Goal: Task Accomplishment & Management: Use online tool/utility

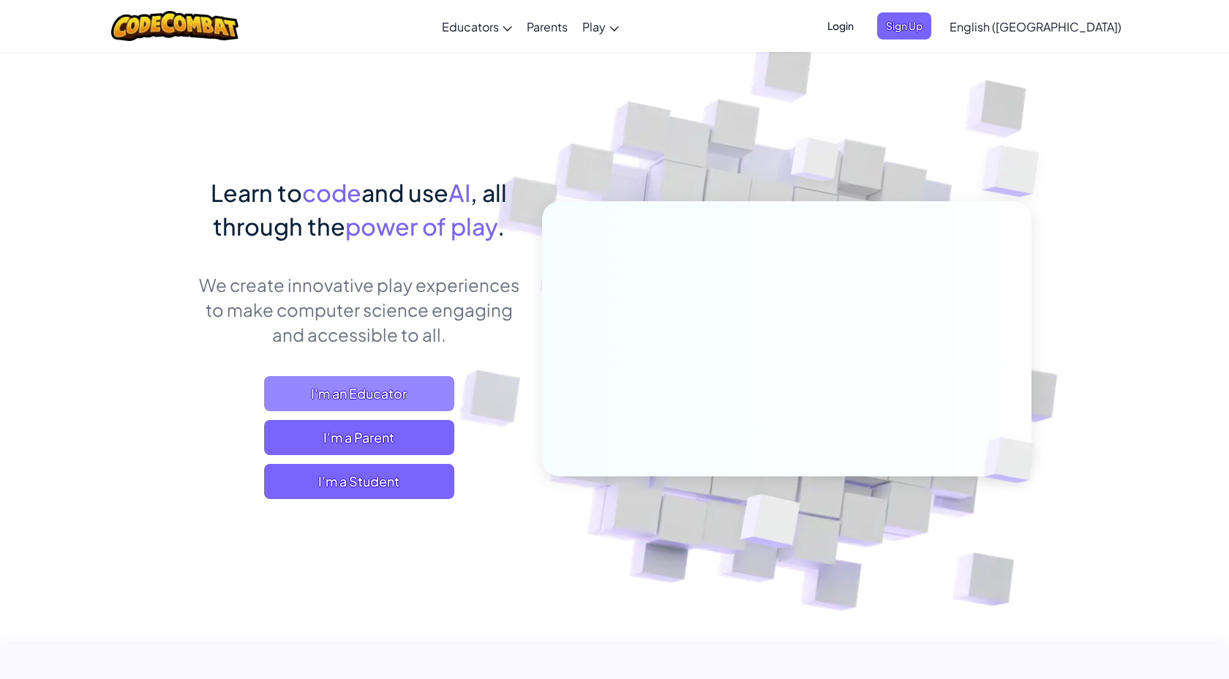
click at [355, 394] on span "I'm an Educator" at bounding box center [359, 393] width 190 height 35
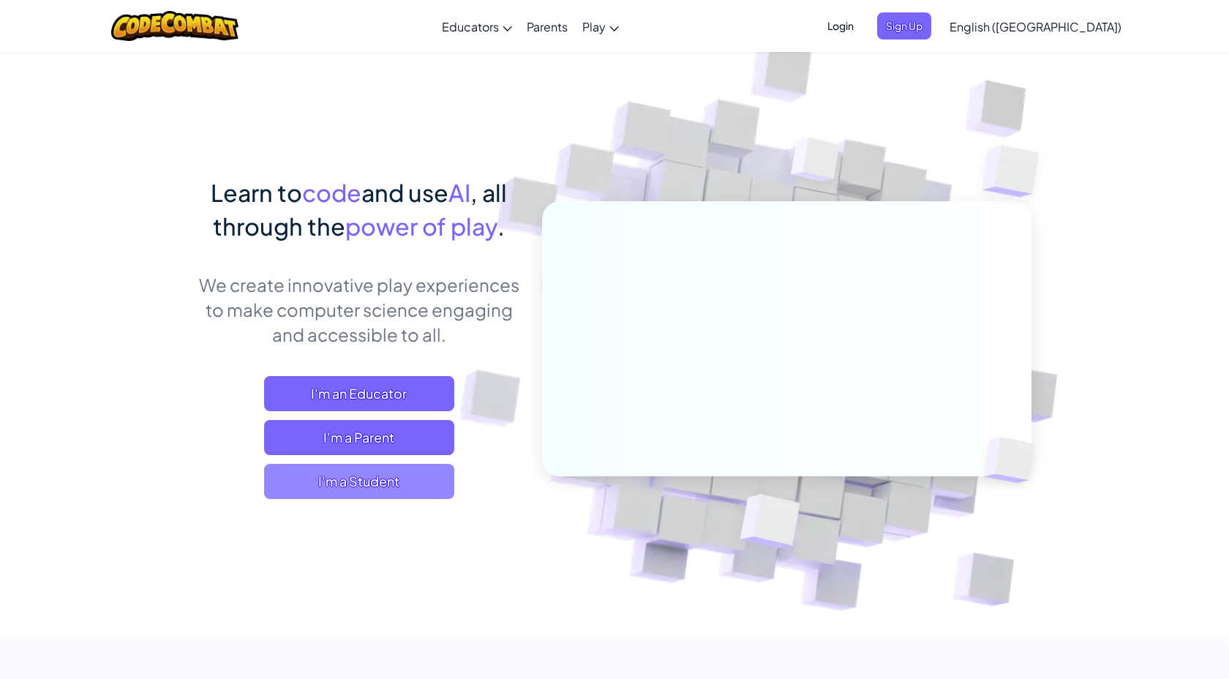
click at [369, 489] on span "I'm a Student" at bounding box center [359, 481] width 190 height 35
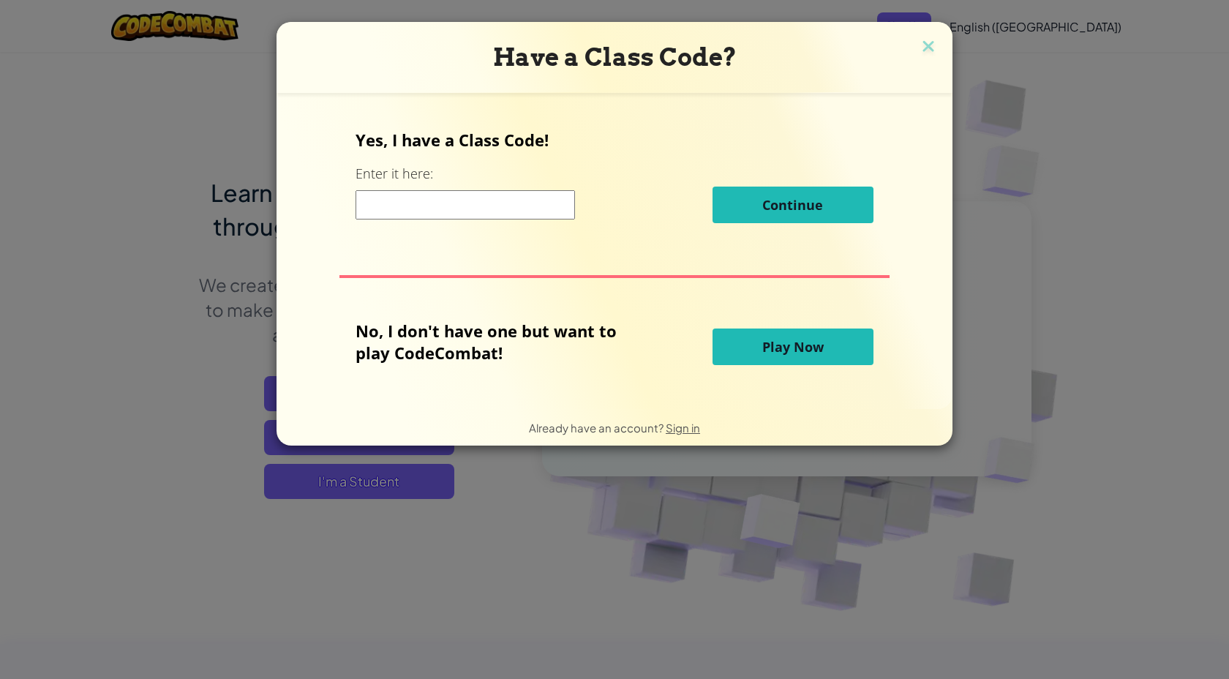
click at [773, 348] on span "Play Now" at bounding box center [792, 347] width 61 height 18
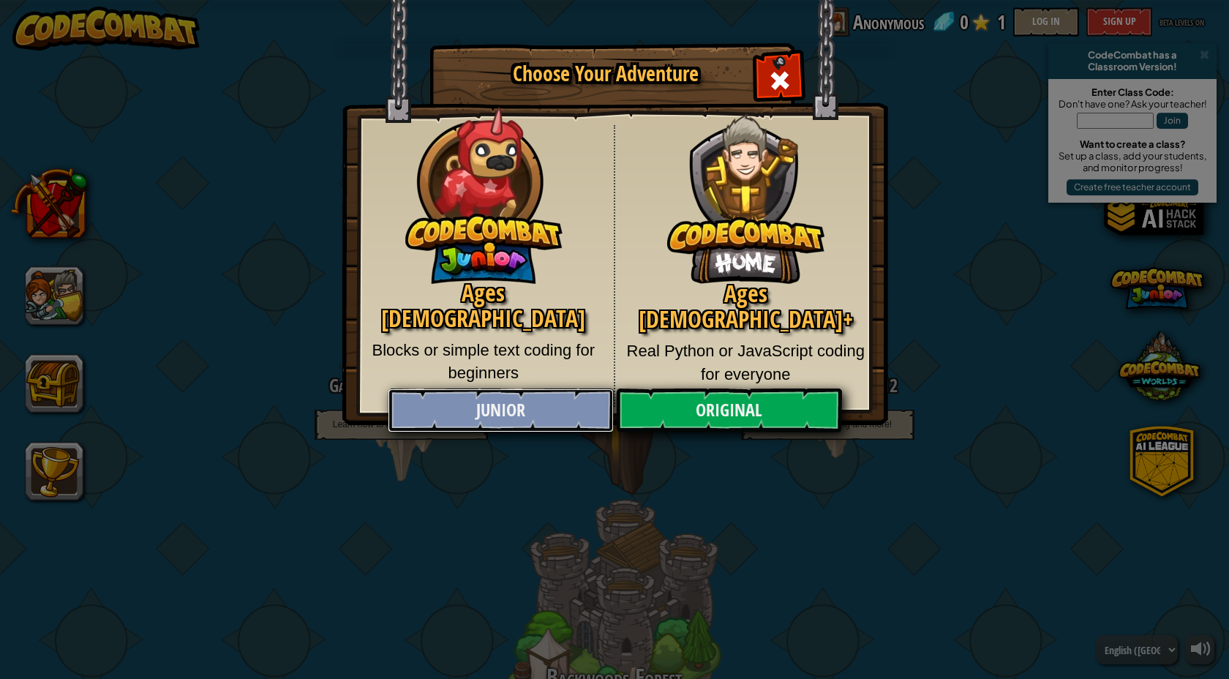
click at [519, 413] on link "Junior" at bounding box center [500, 410] width 225 height 44
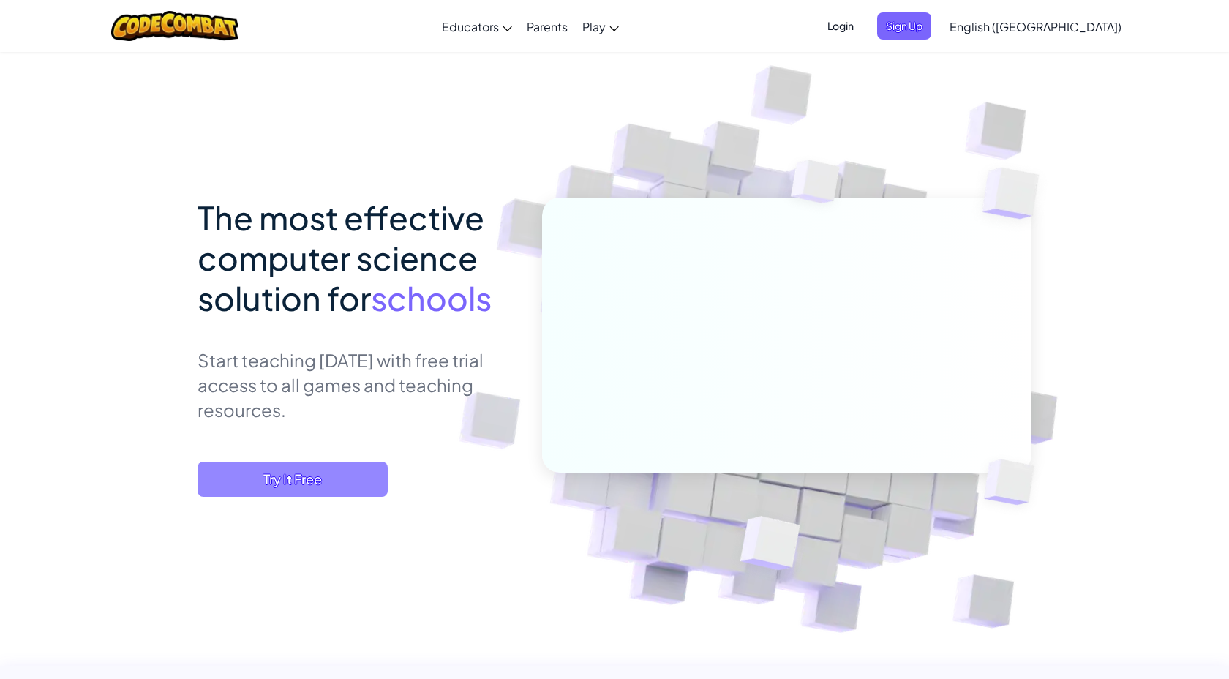
click at [296, 472] on span "Try It Free" at bounding box center [293, 479] width 190 height 35
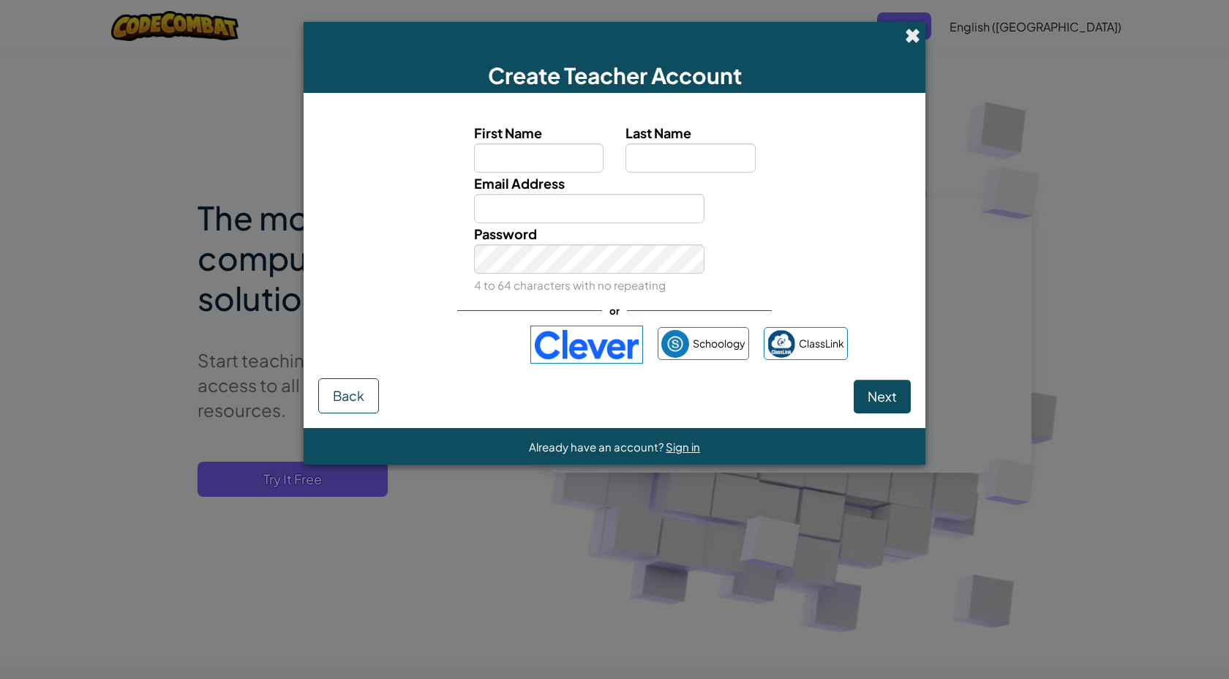
click at [907, 39] on span at bounding box center [912, 35] width 15 height 15
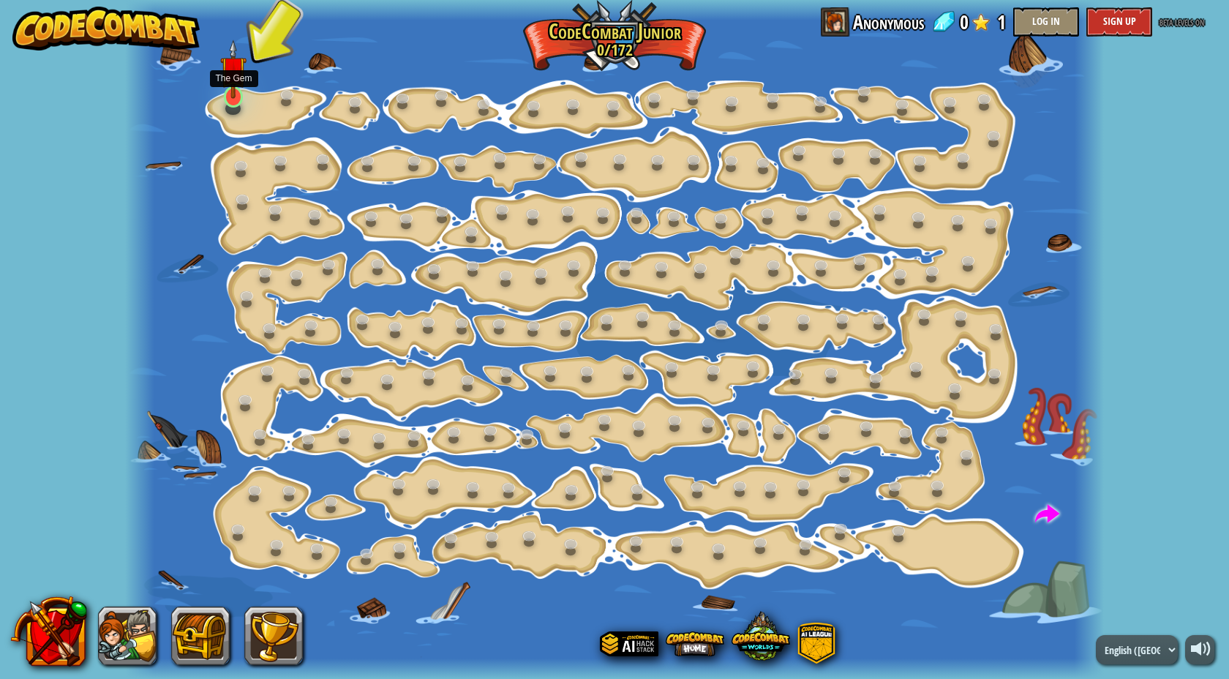
click at [232, 97] on img at bounding box center [233, 69] width 26 height 59
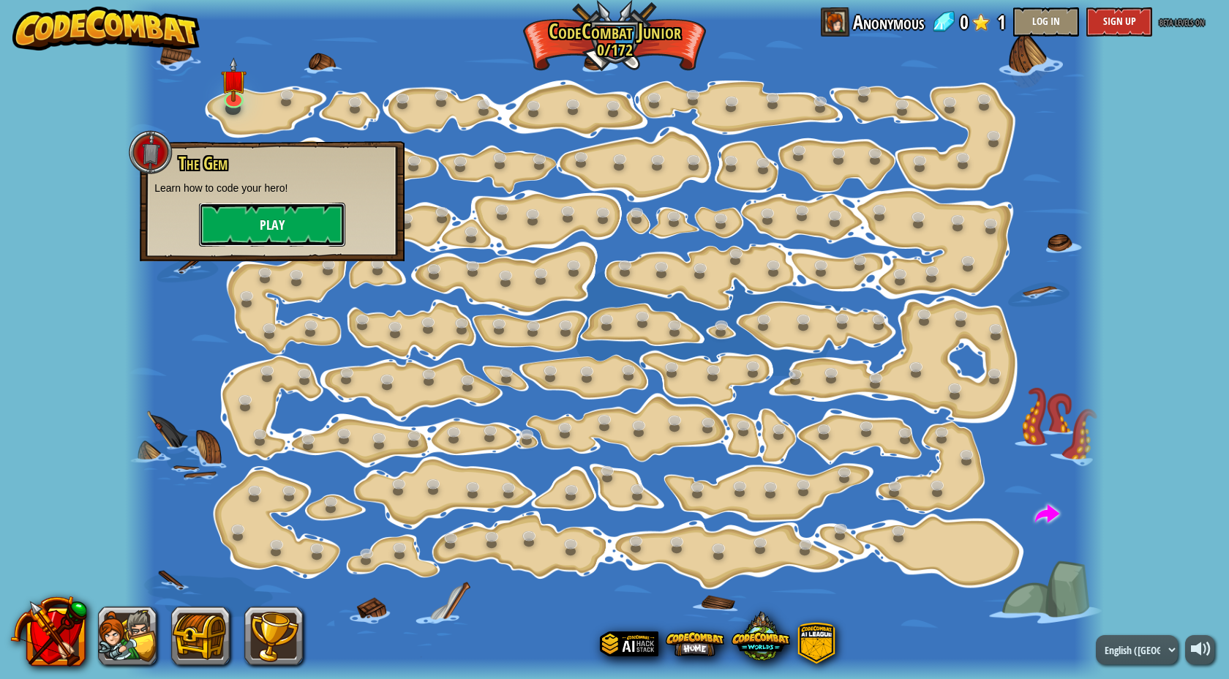
click at [253, 214] on button "Play" at bounding box center [272, 225] width 146 height 44
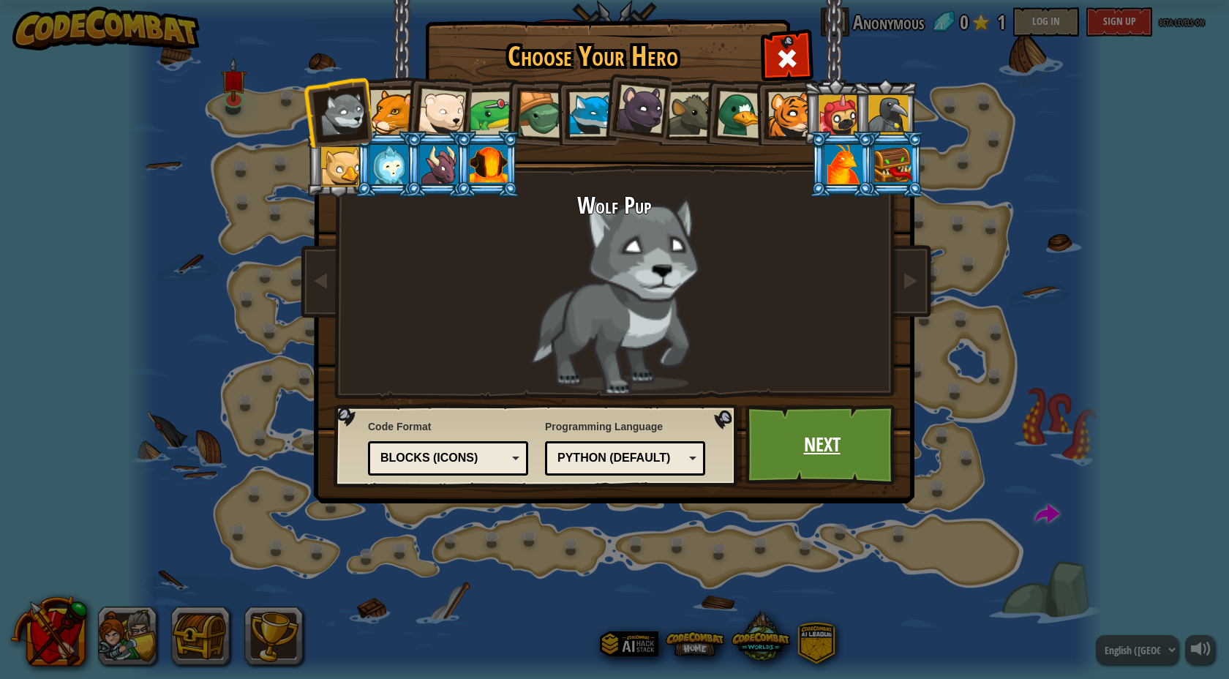
click at [812, 445] on link "Next" at bounding box center [822, 445] width 153 height 80
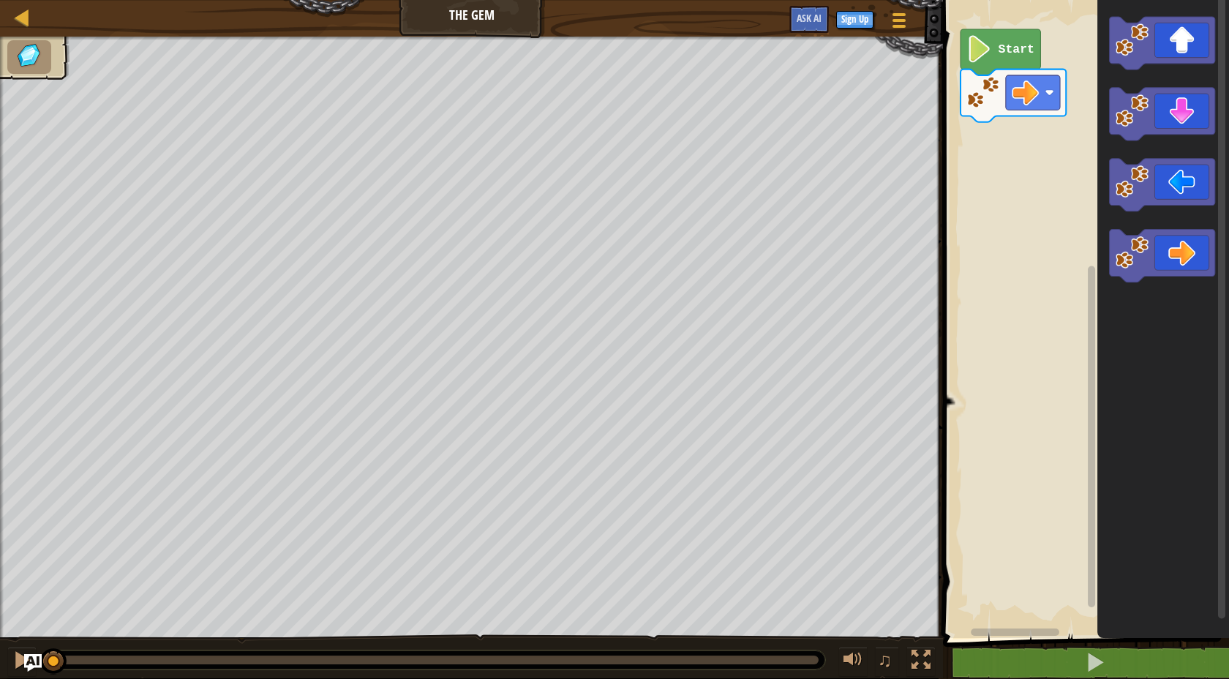
click at [976, 50] on image "Blockly Workspace" at bounding box center [980, 48] width 26 height 27
click at [1025, 131] on div "Start" at bounding box center [1084, 315] width 290 height 645
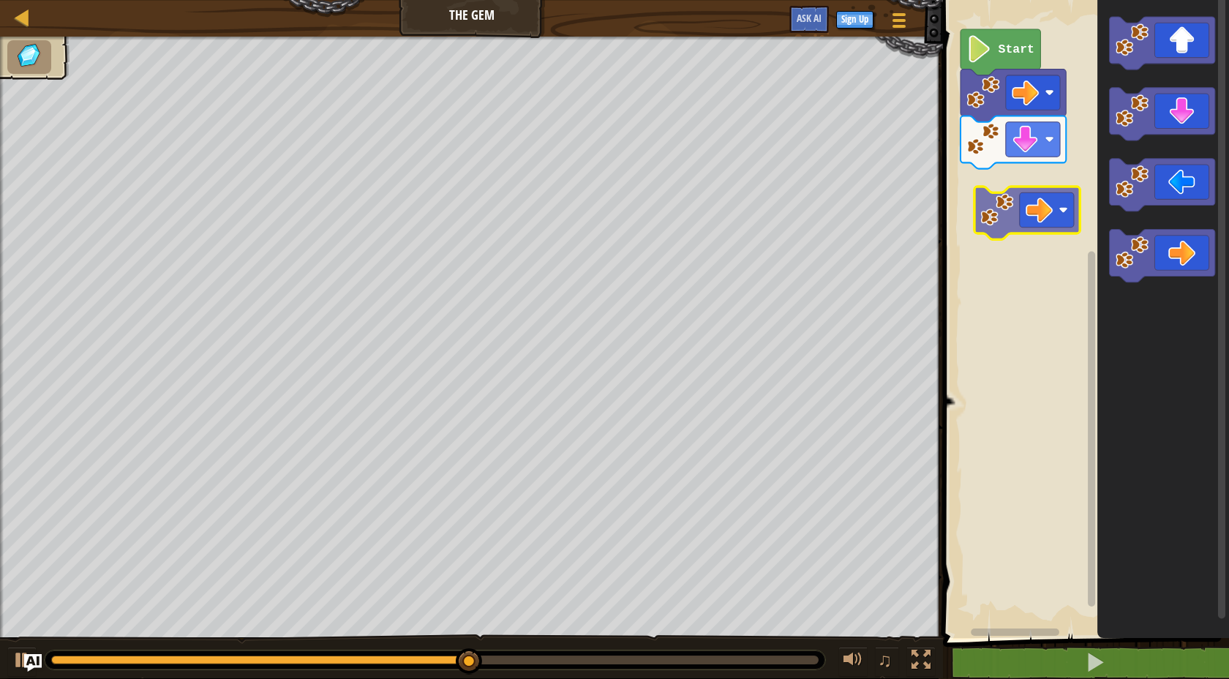
click at [1010, 195] on div "Start" at bounding box center [1084, 315] width 290 height 645
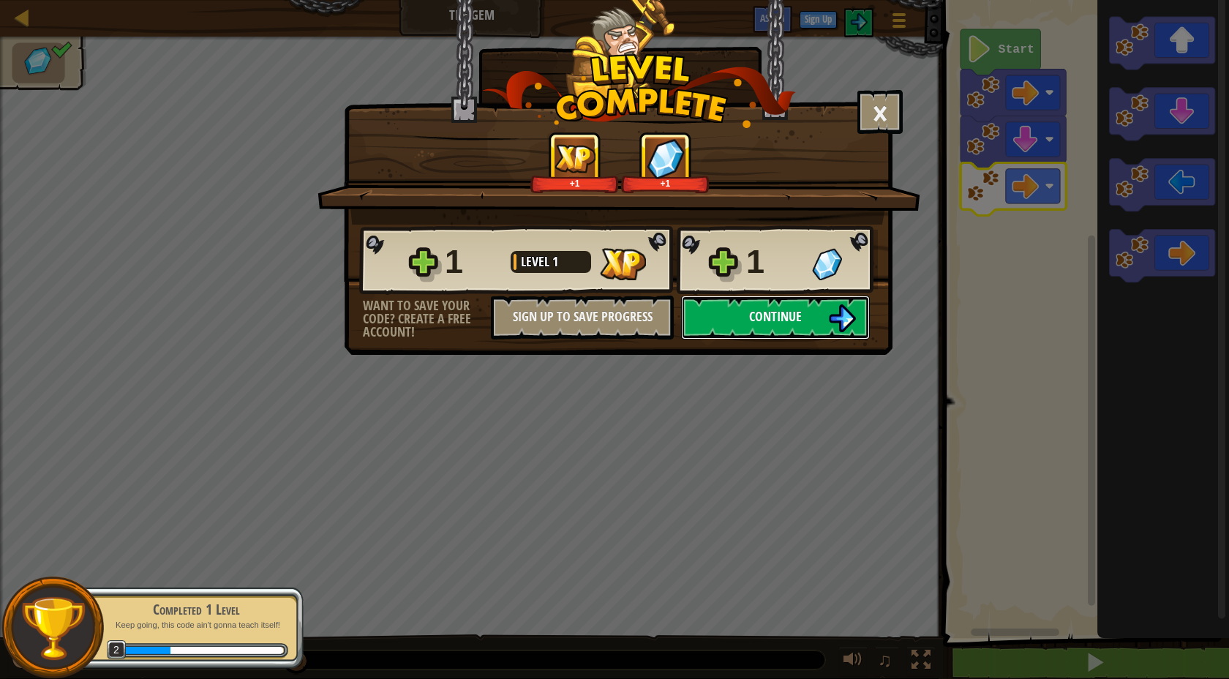
click at [762, 320] on span "Continue" at bounding box center [775, 316] width 53 height 18
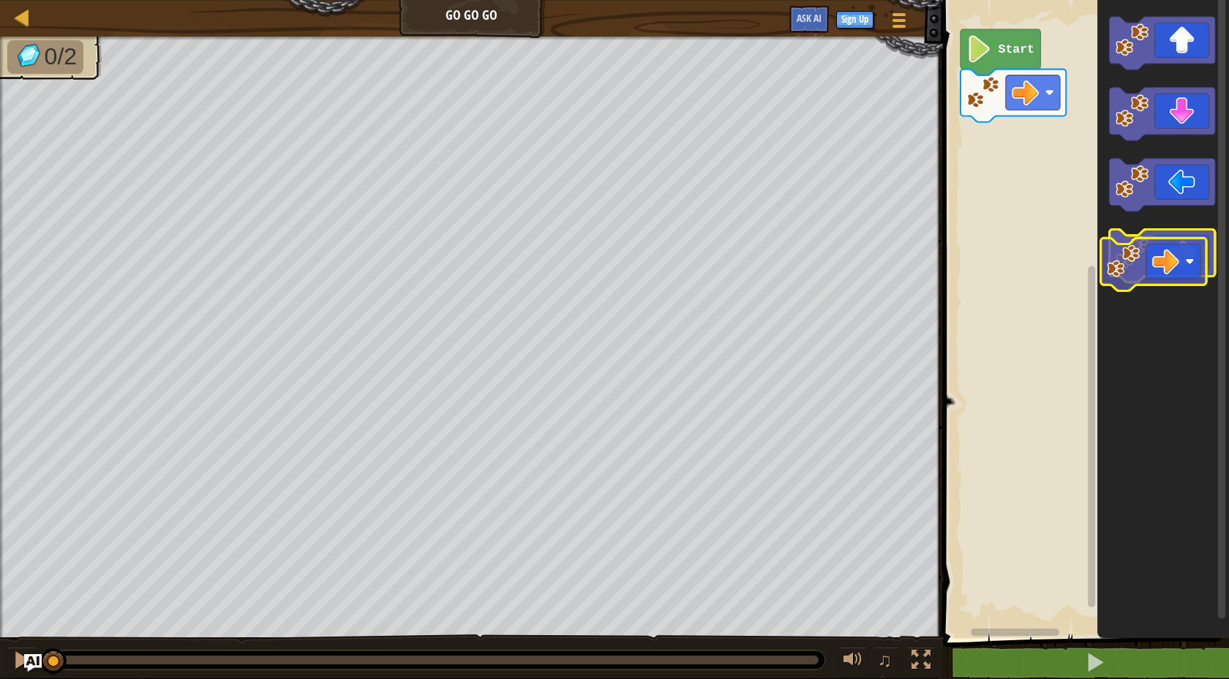
click at [1182, 294] on icon "Blockly Workspace" at bounding box center [1163, 315] width 132 height 645
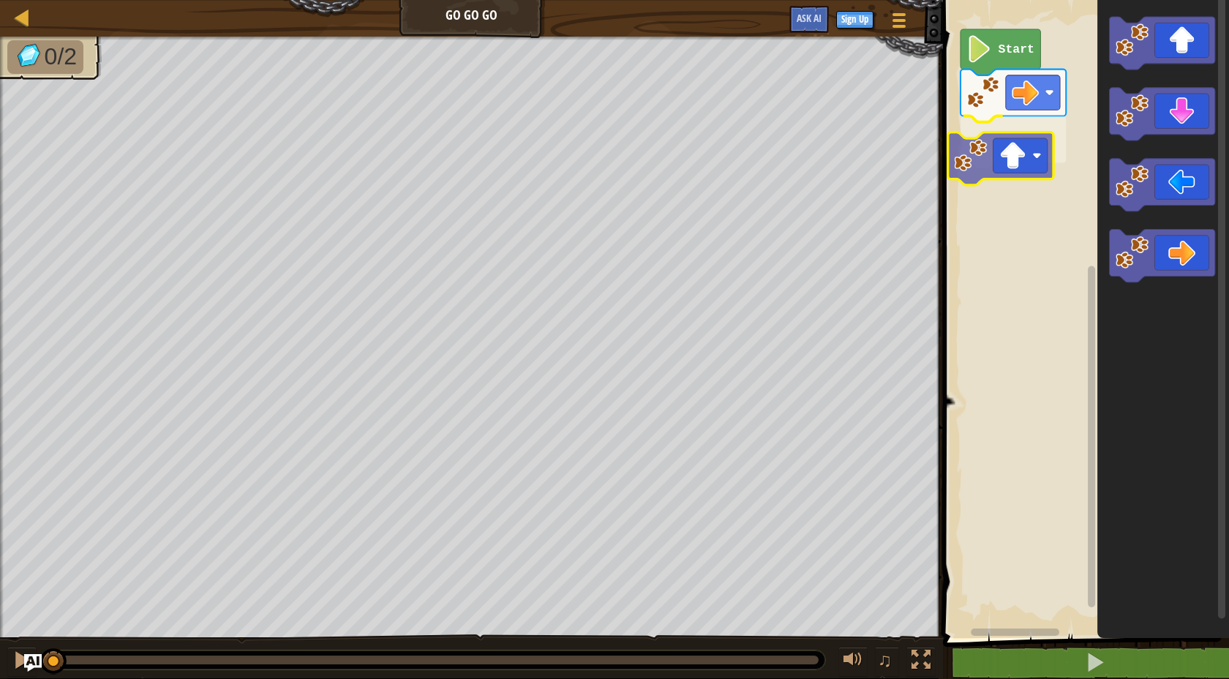
click at [1022, 141] on div "Start" at bounding box center [1084, 315] width 290 height 645
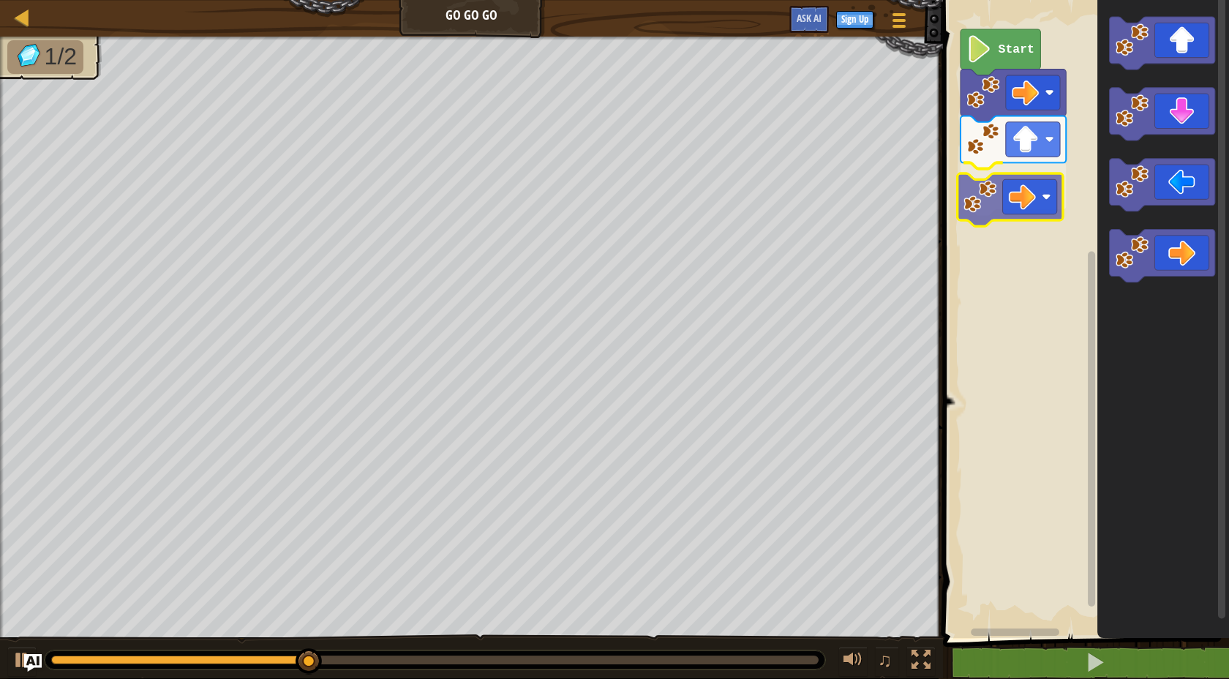
click at [1015, 187] on div "Start" at bounding box center [1084, 315] width 290 height 645
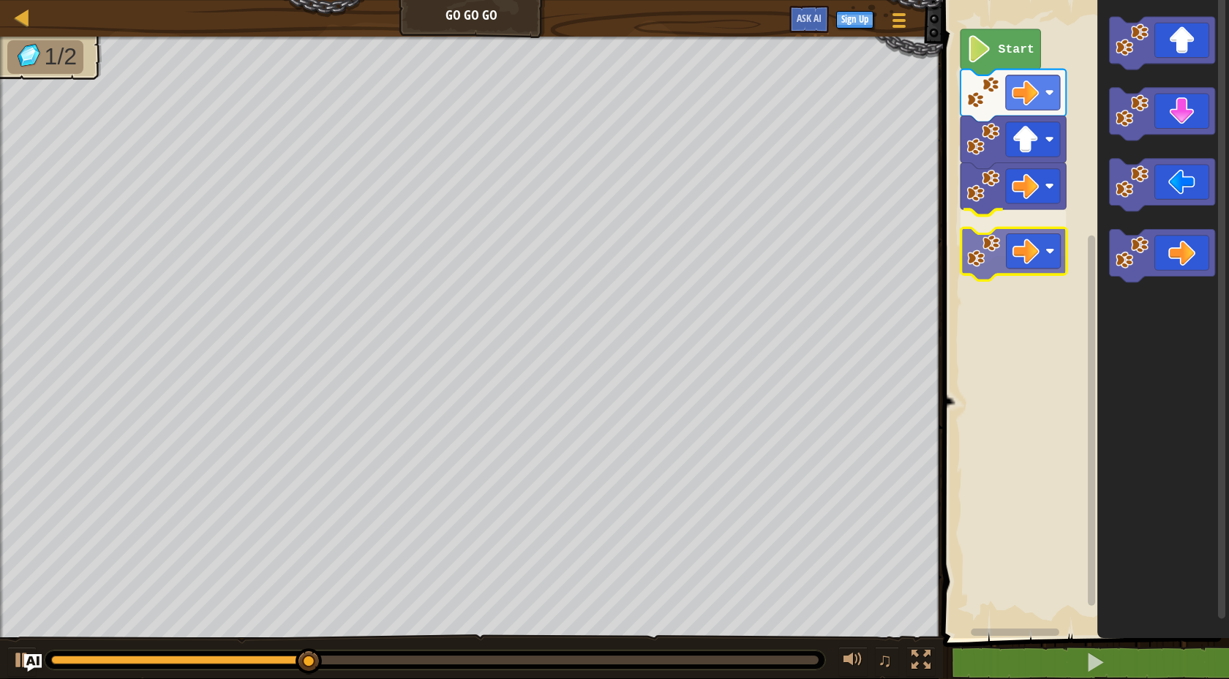
click at [1010, 248] on div "Start" at bounding box center [1084, 315] width 290 height 645
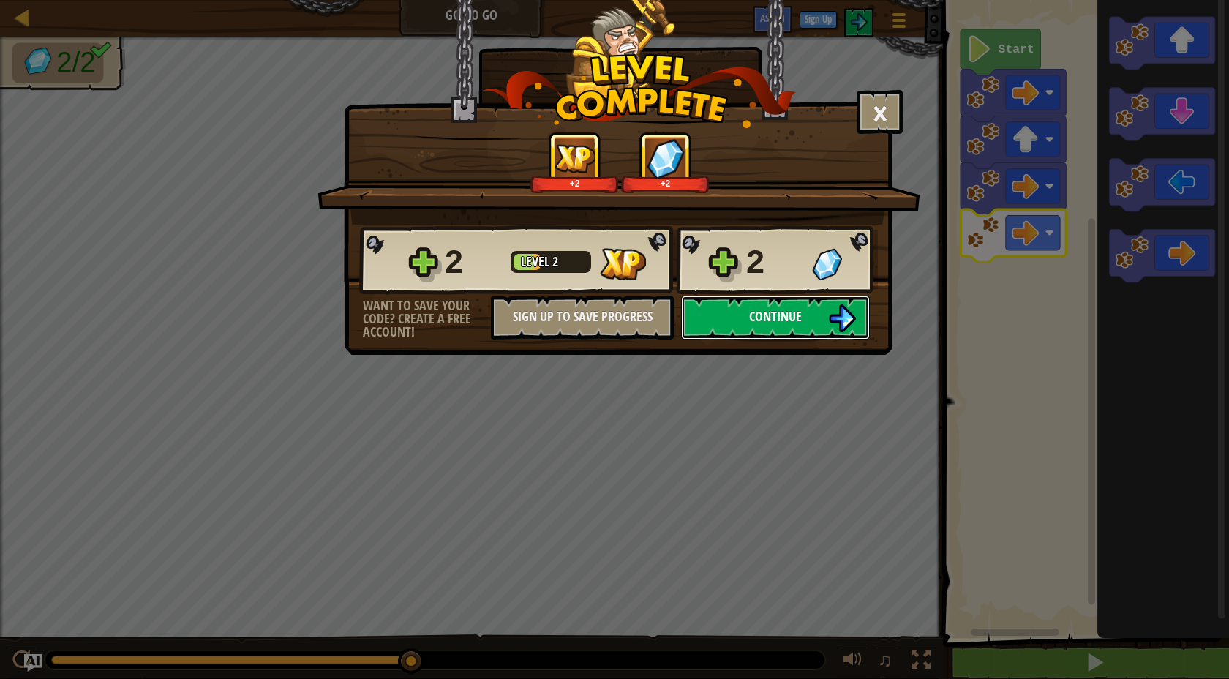
click at [778, 320] on span "Continue" at bounding box center [775, 316] width 53 height 18
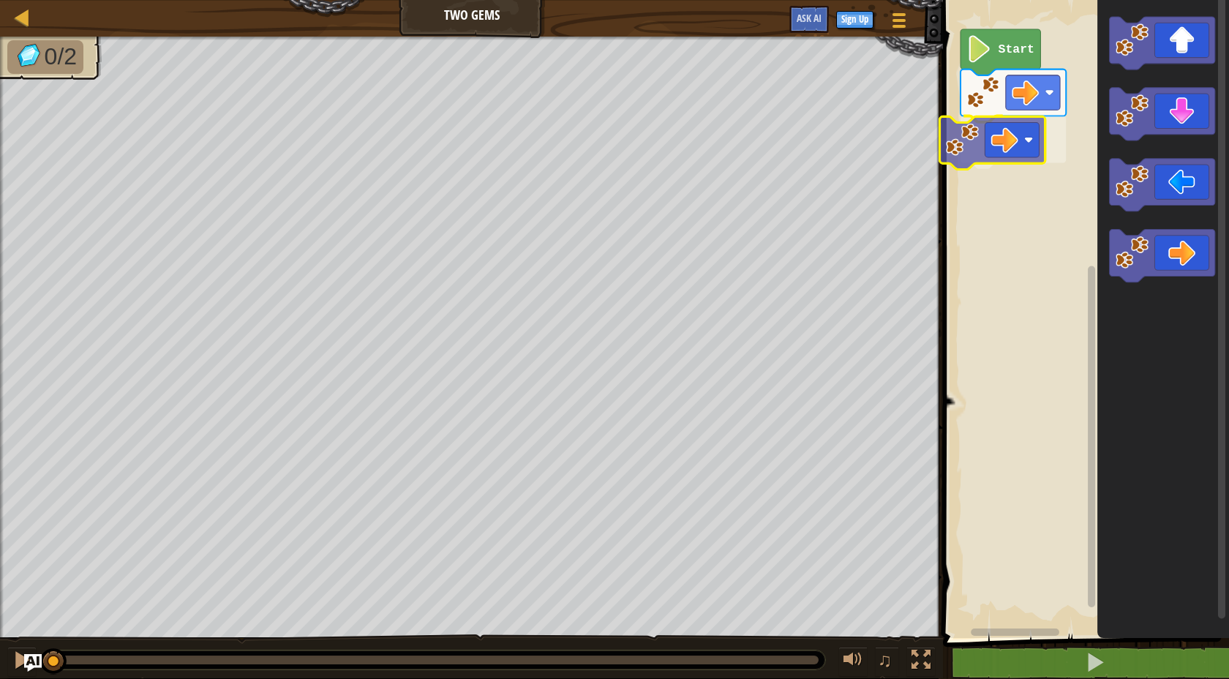
click at [1036, 129] on div "Start" at bounding box center [1084, 315] width 290 height 645
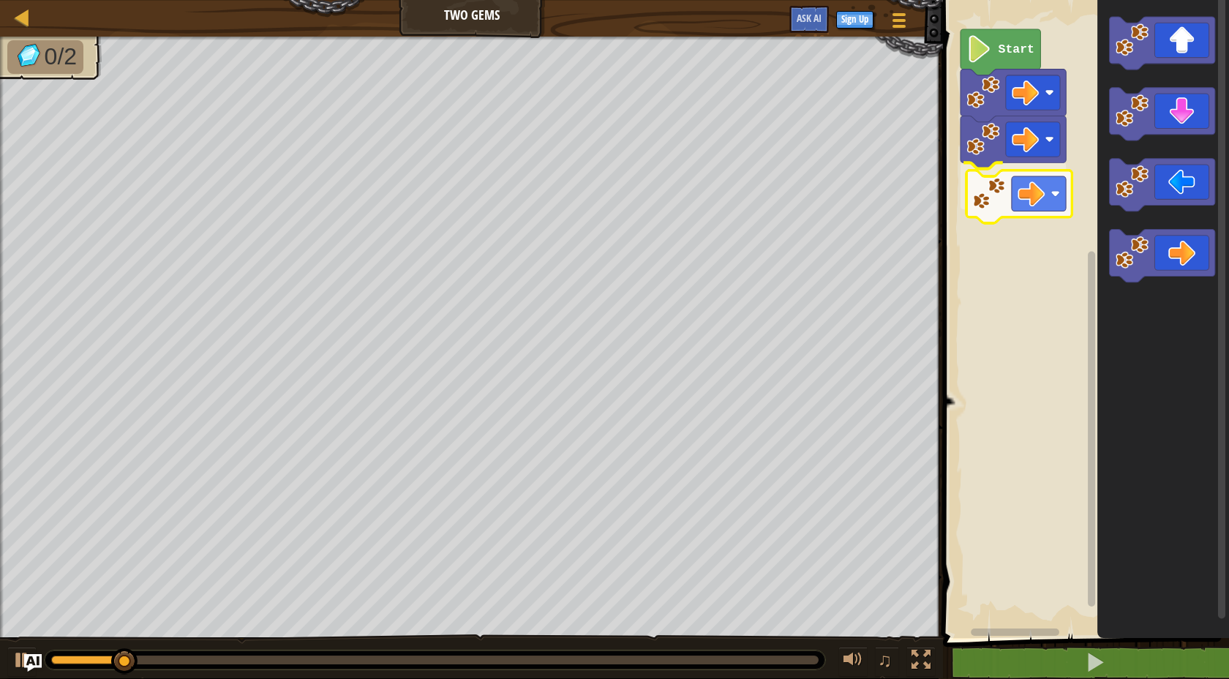
click at [1039, 200] on div "Start" at bounding box center [1084, 315] width 290 height 645
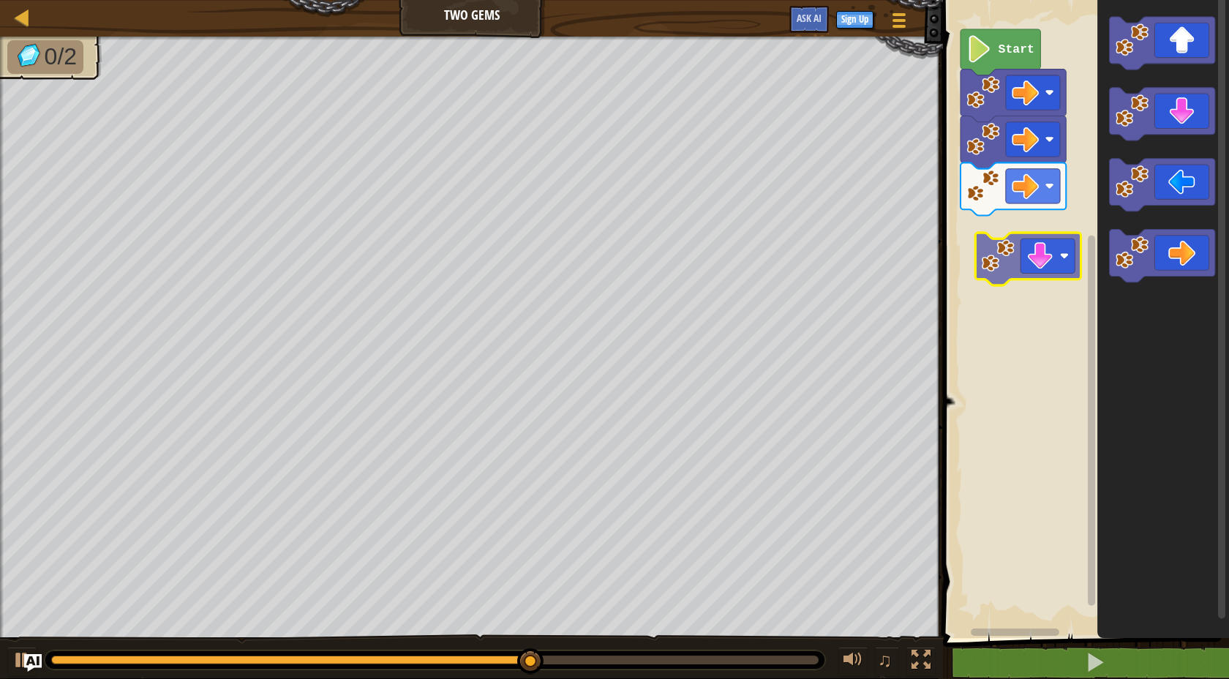
click at [1037, 250] on div "Start" at bounding box center [1084, 315] width 290 height 645
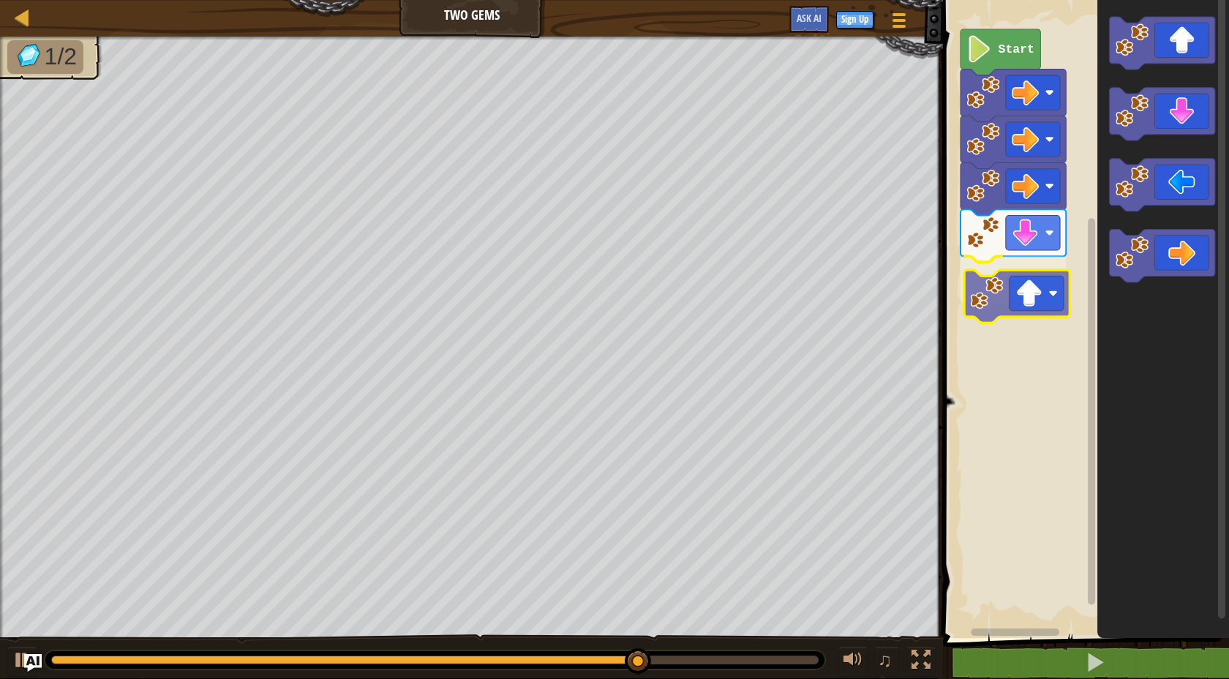
click at [1029, 301] on div "Start" at bounding box center [1084, 315] width 290 height 645
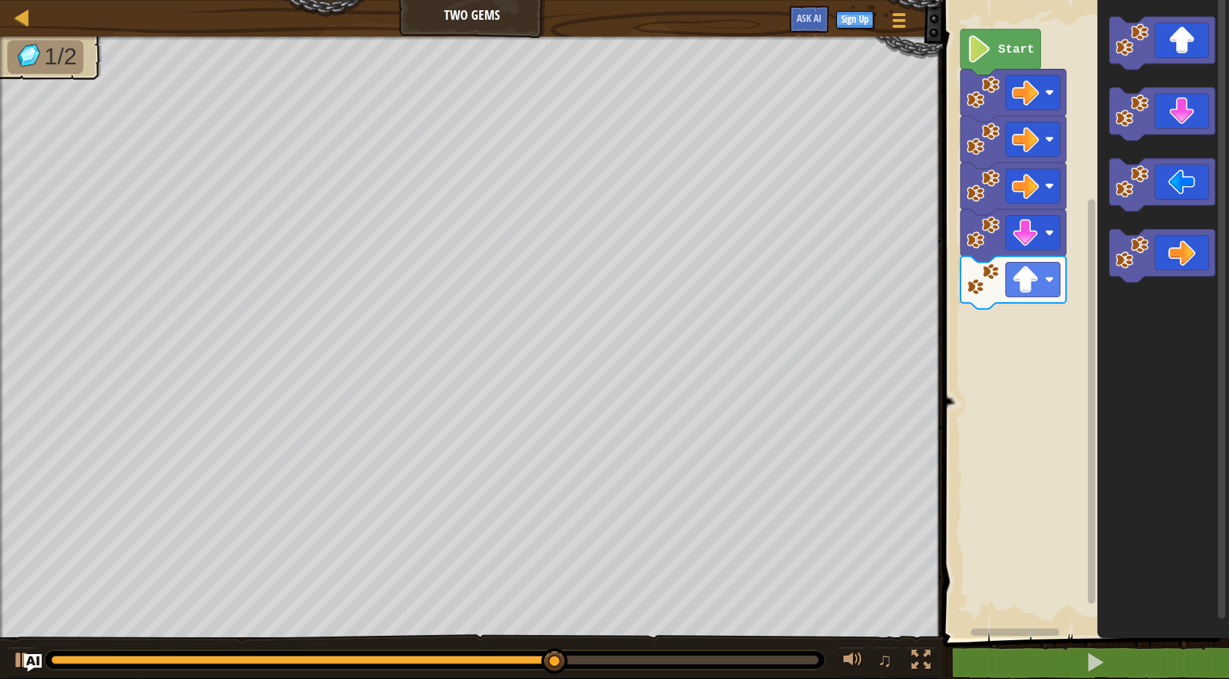
click at [1112, 220] on icon "Blockly Workspace" at bounding box center [1163, 315] width 132 height 645
click at [1068, 334] on div "Start" at bounding box center [1084, 315] width 290 height 645
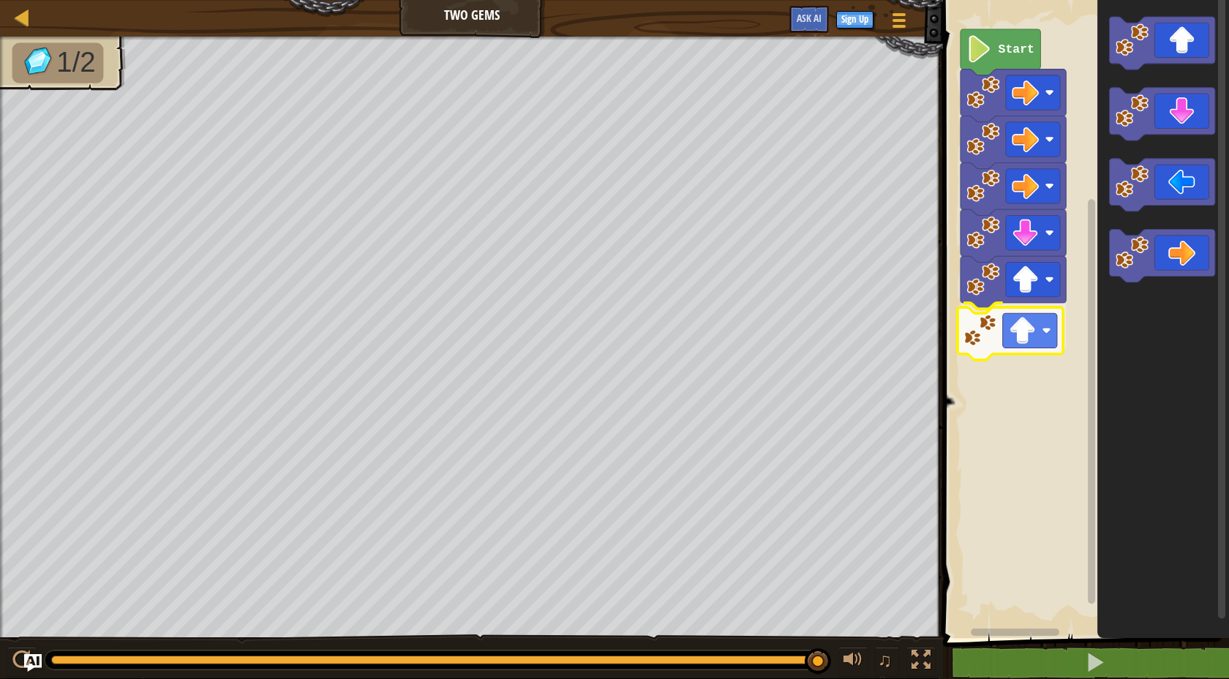
click at [977, 320] on div "Start" at bounding box center [1084, 315] width 290 height 645
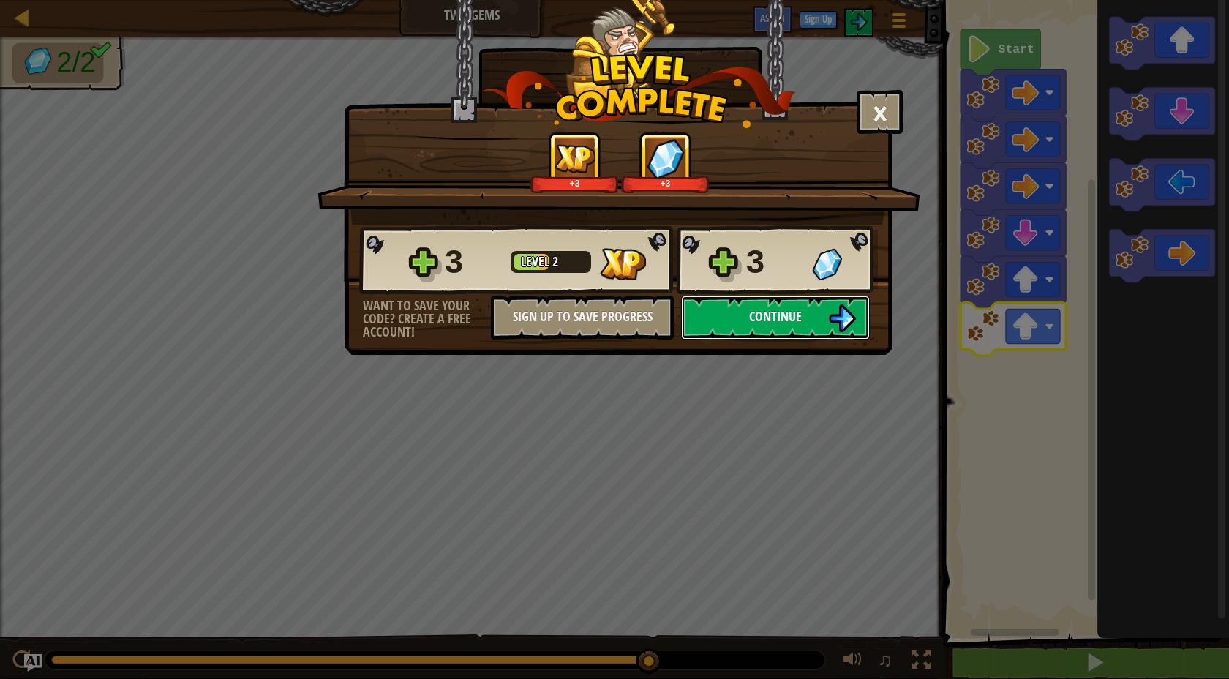
click at [778, 324] on span "Continue" at bounding box center [775, 316] width 53 height 18
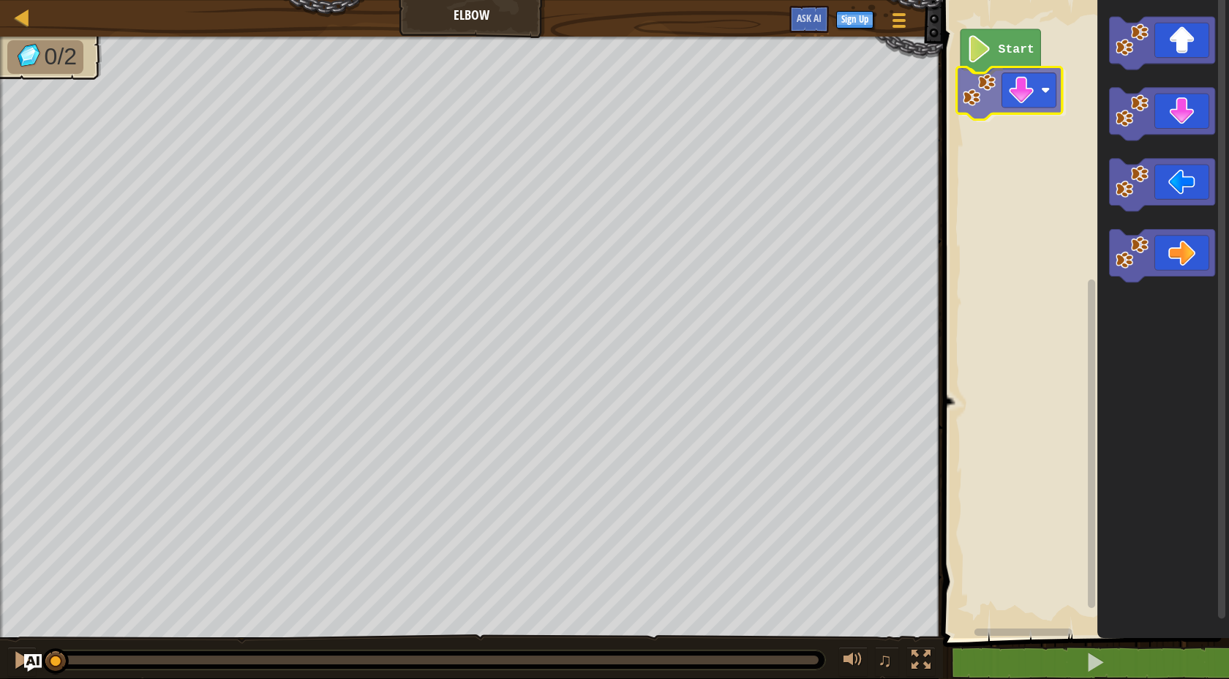
click at [993, 99] on div "Start" at bounding box center [1084, 315] width 290 height 645
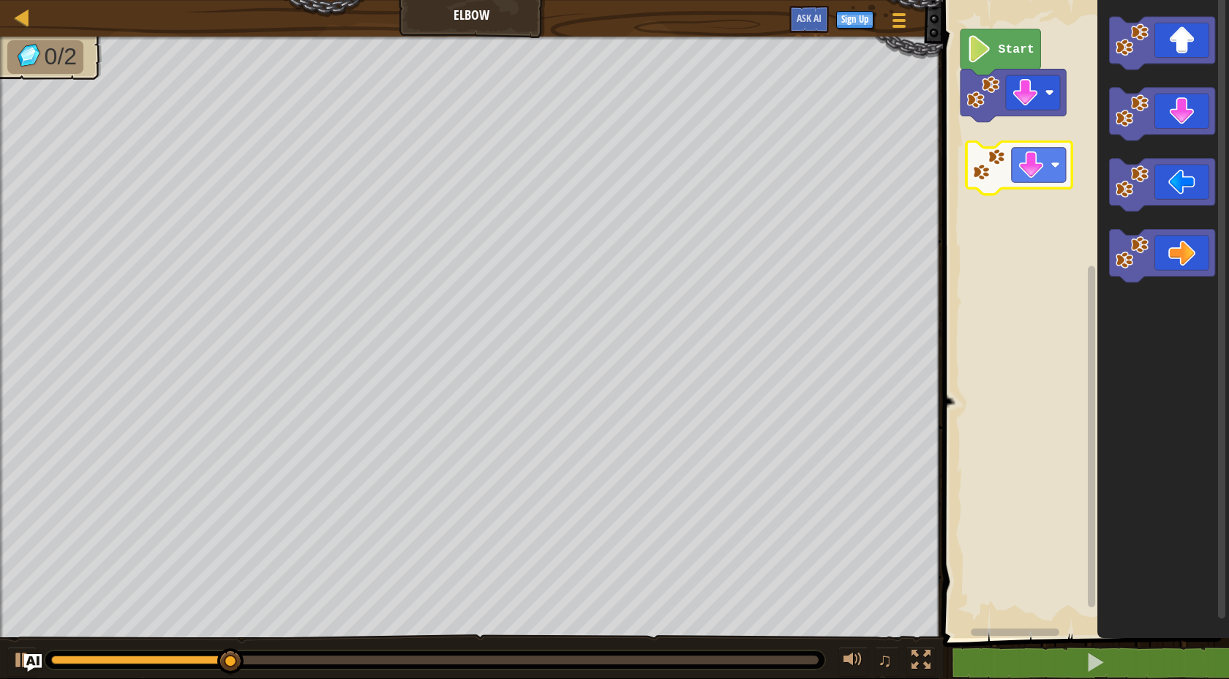
click at [1018, 151] on div "Start" at bounding box center [1084, 315] width 290 height 645
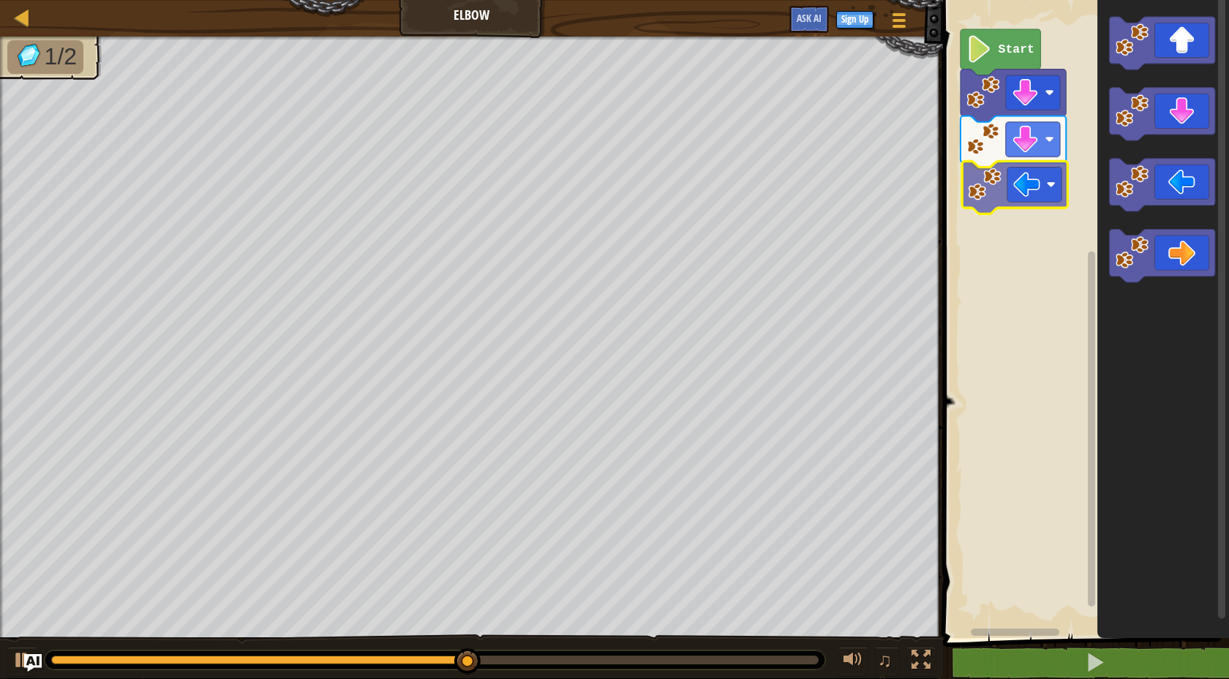
click at [1007, 211] on div "Start" at bounding box center [1084, 315] width 290 height 645
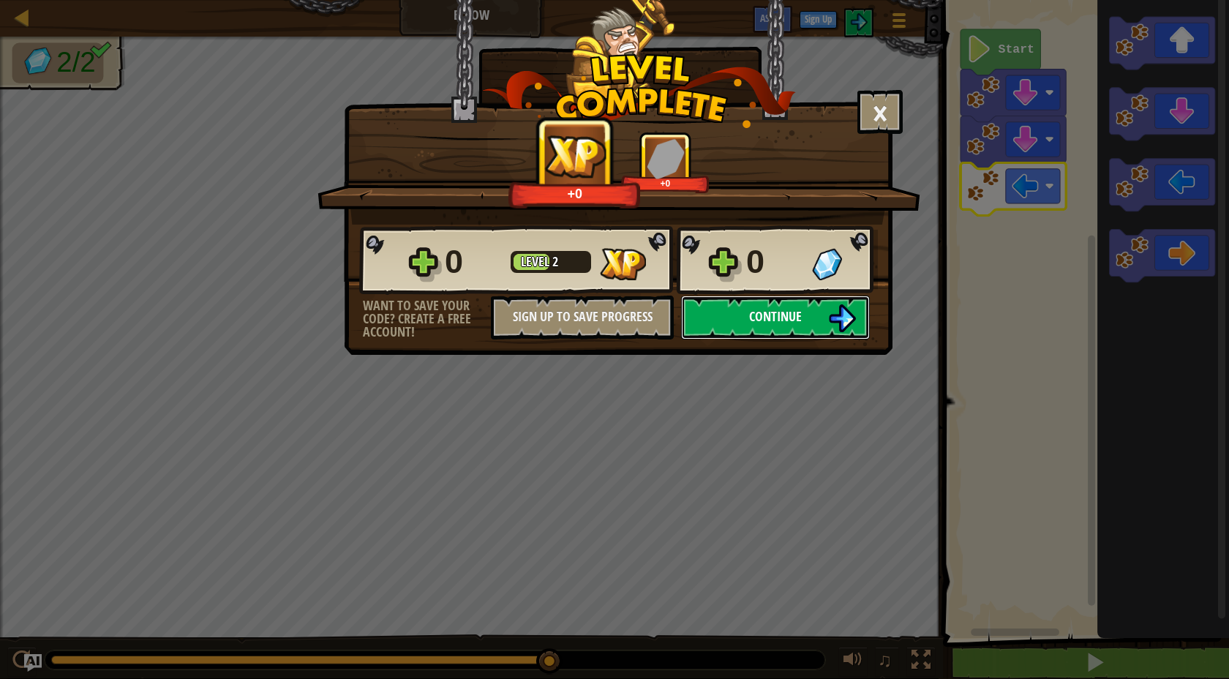
click at [770, 313] on span "Continue" at bounding box center [775, 316] width 53 height 18
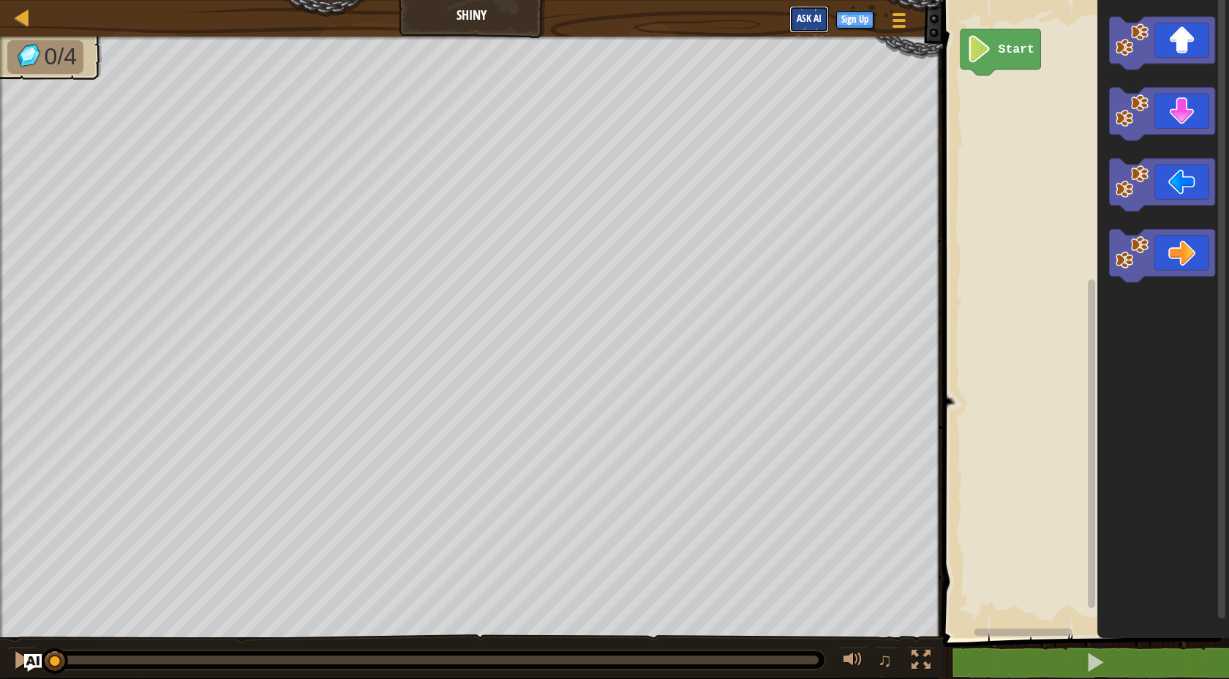
click at [816, 19] on span "Ask AI" at bounding box center [809, 18] width 25 height 14
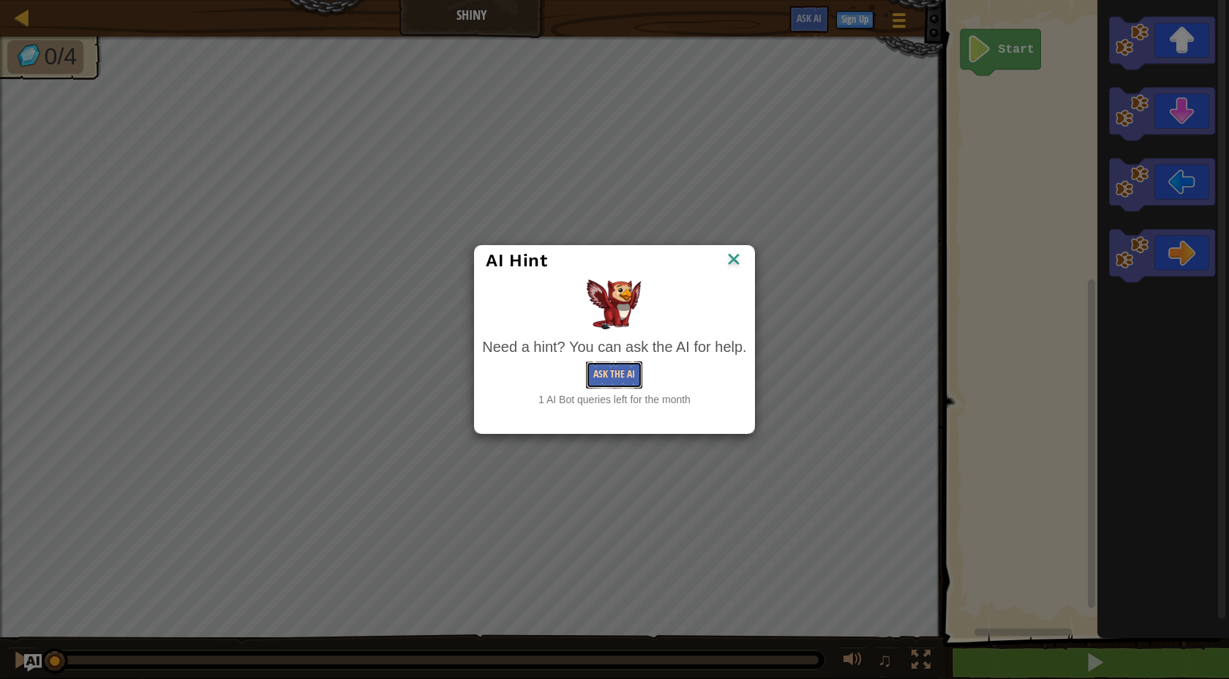
click at [606, 378] on button "Ask the AI" at bounding box center [614, 374] width 56 height 27
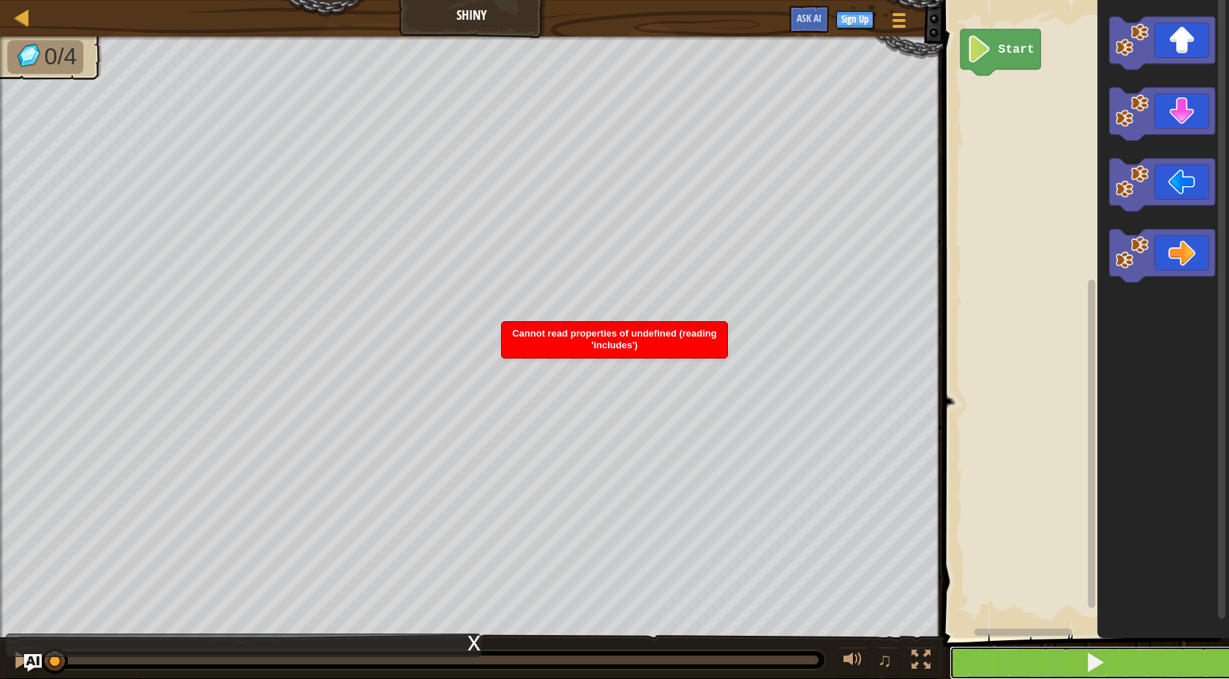
click at [1084, 675] on button at bounding box center [1095, 663] width 290 height 34
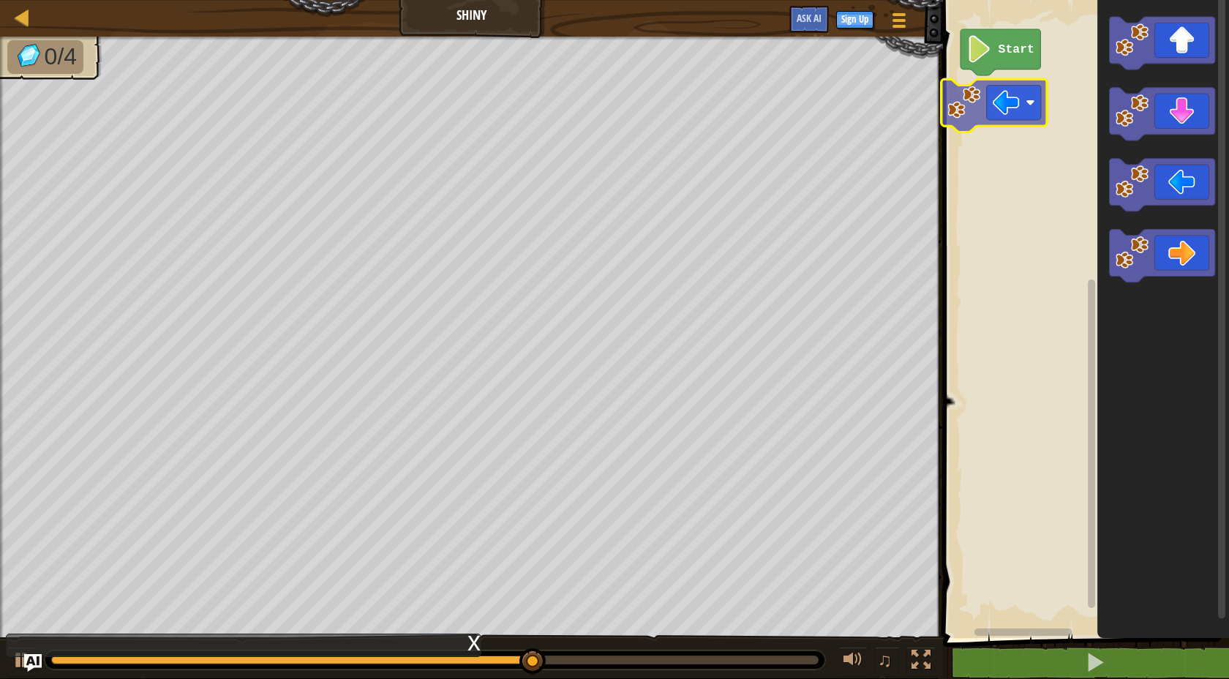
click at [1007, 116] on div "Start" at bounding box center [1084, 315] width 290 height 645
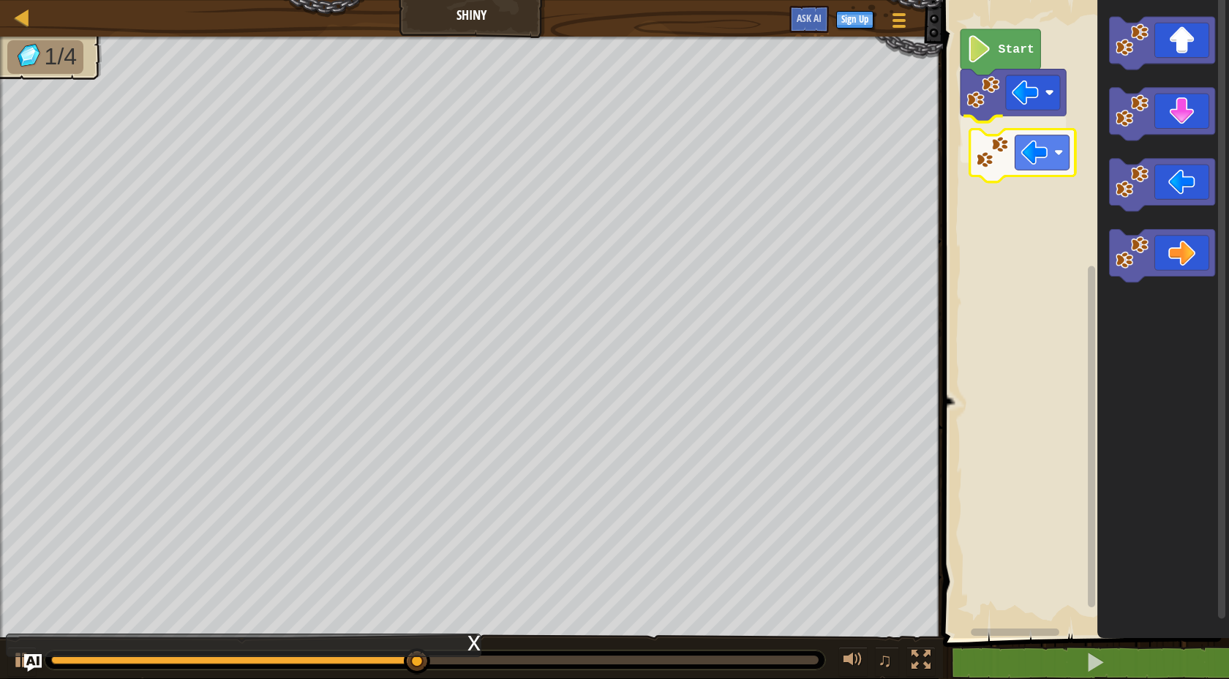
click at [1001, 163] on div "Start" at bounding box center [1084, 315] width 290 height 645
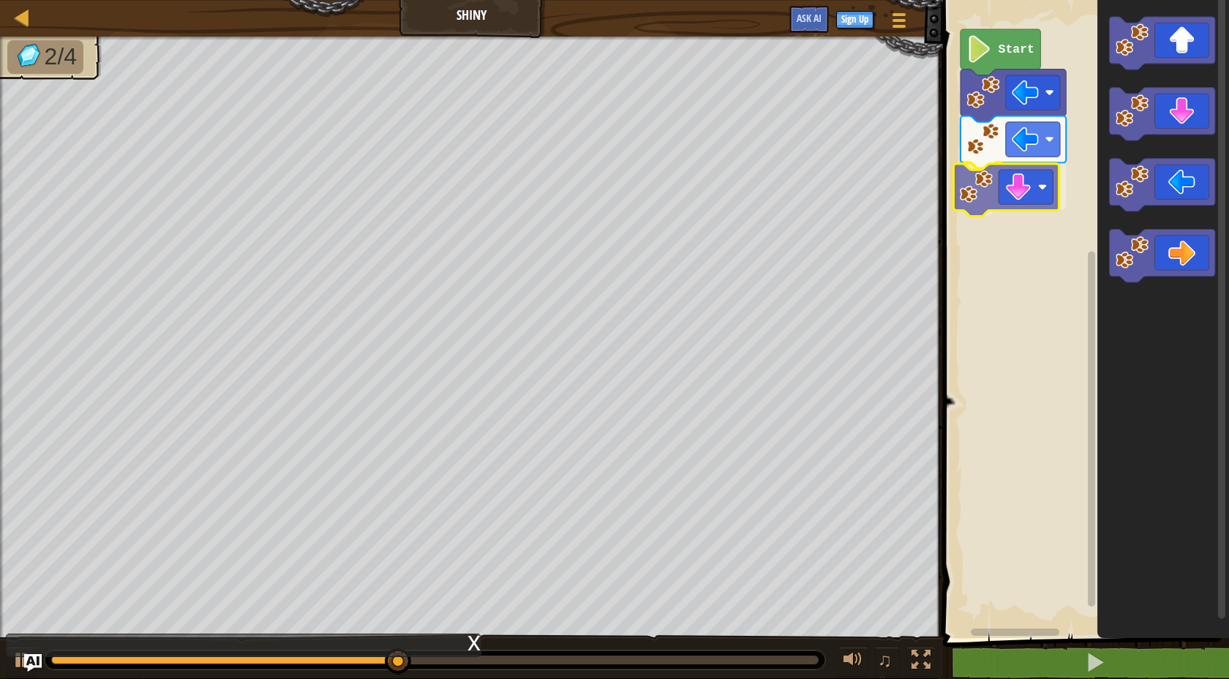
click at [1022, 194] on div "Start" at bounding box center [1084, 315] width 290 height 645
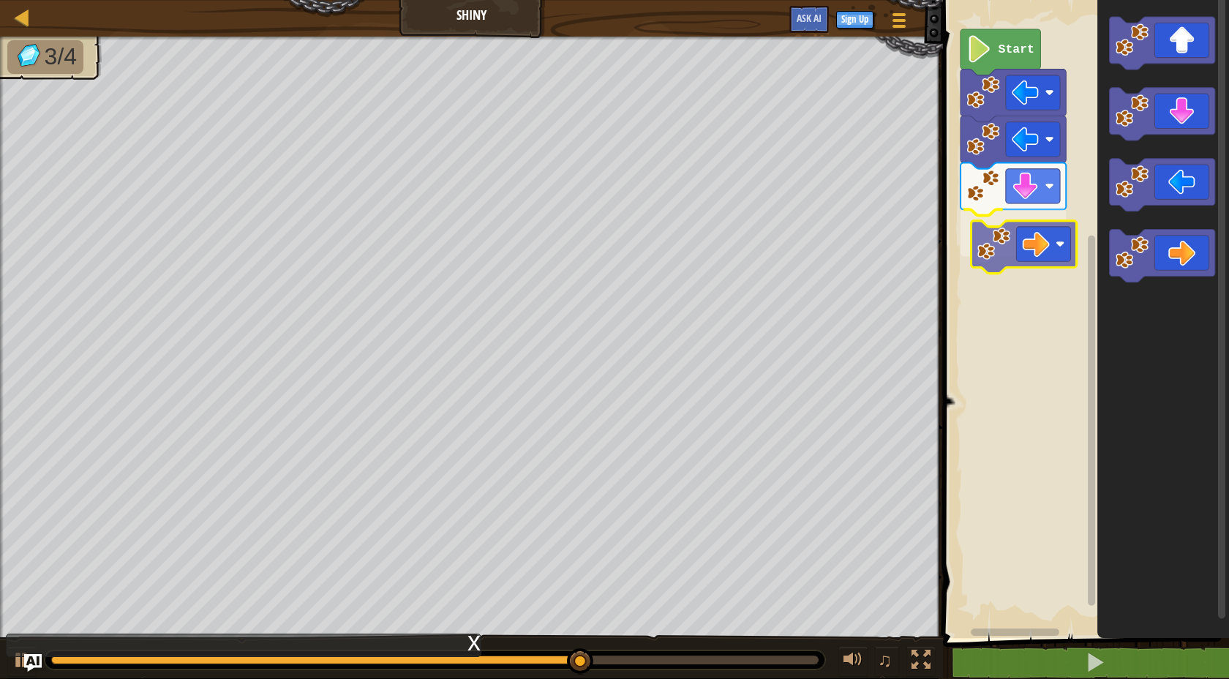
click at [1035, 230] on div "Start" at bounding box center [1084, 315] width 290 height 645
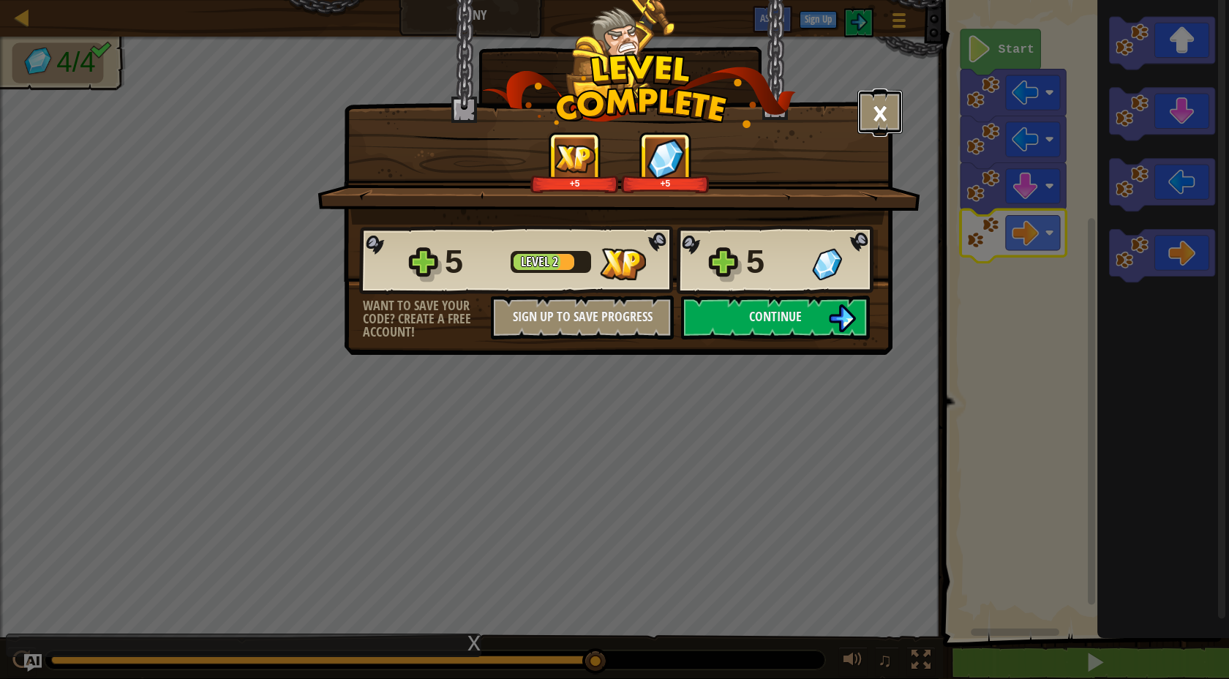
click at [882, 107] on button "×" at bounding box center [879, 112] width 45 height 44
